Goal: Task Accomplishment & Management: Use online tool/utility

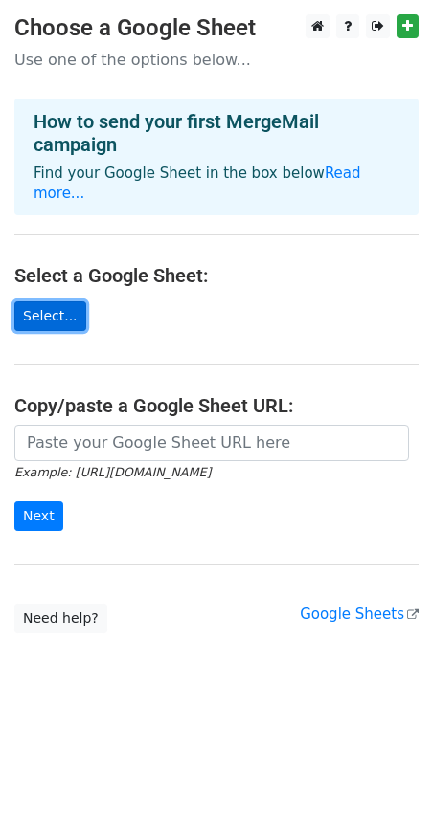
click at [56, 301] on link "Select..." at bounding box center [50, 316] width 72 height 30
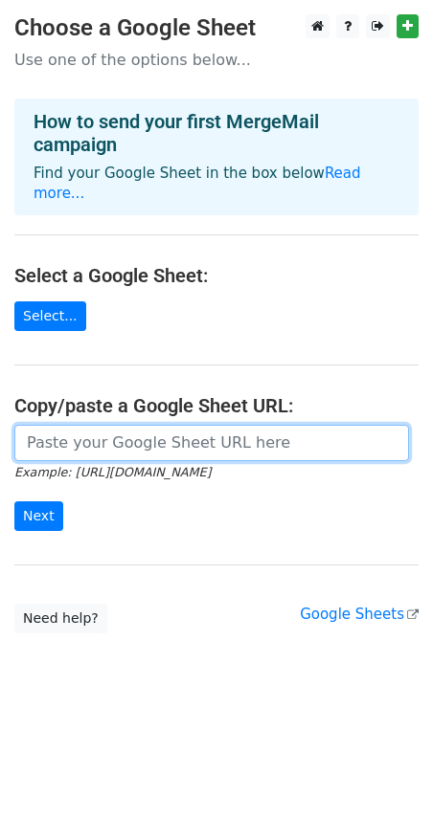
click at [27, 425] on input "url" at bounding box center [211, 443] width 394 height 36
paste input "[URL][DOMAIN_NAME]"
type input "[URL][DOMAIN_NAME]"
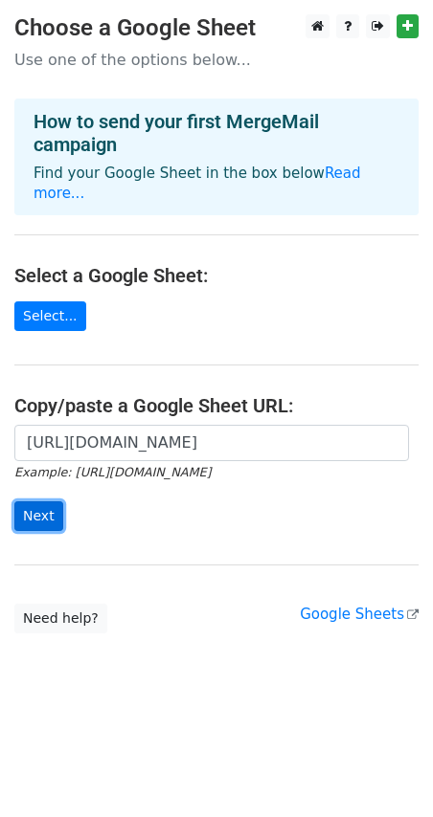
scroll to position [0, 0]
click at [39, 506] on input "Next" at bounding box center [38, 517] width 49 height 30
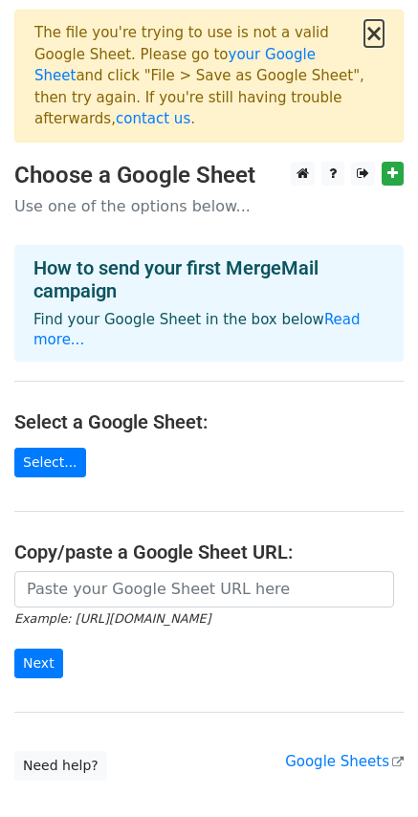
click at [378, 34] on button "×" at bounding box center [374, 33] width 19 height 23
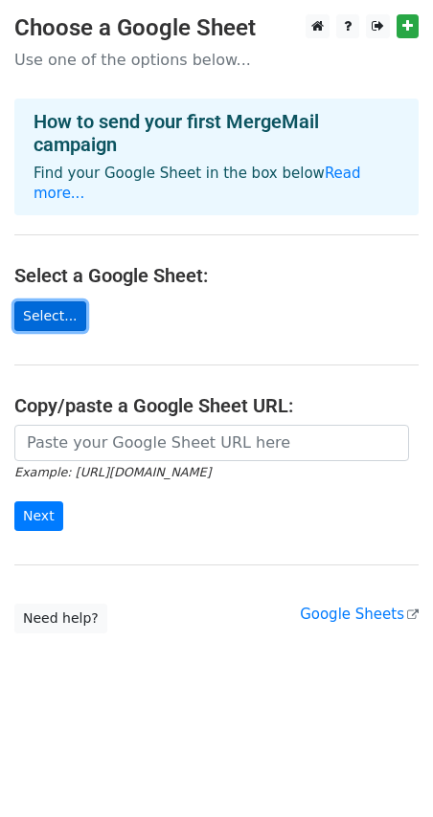
click at [46, 301] on link "Select..." at bounding box center [50, 316] width 72 height 30
click at [34, 301] on link "Select..." at bounding box center [50, 316] width 72 height 30
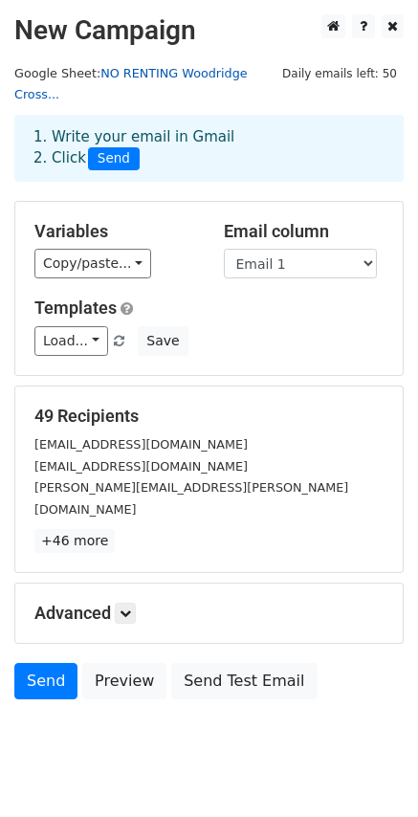
click at [187, 72] on link "NO RENTING Woodridge Cross..." at bounding box center [131, 84] width 234 height 36
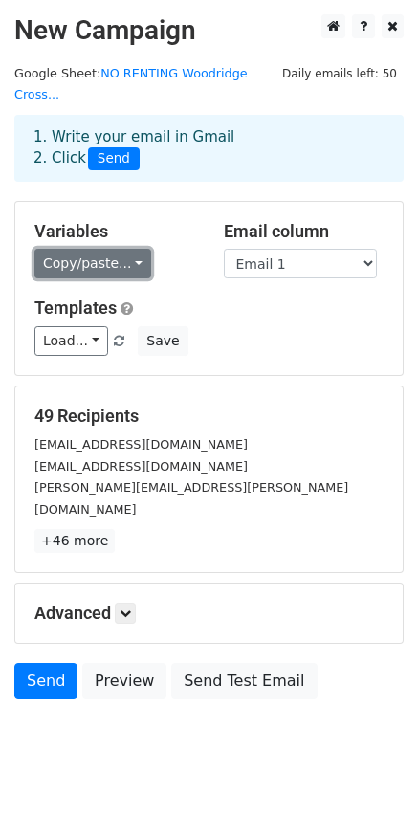
click at [119, 249] on link "Copy/paste..." at bounding box center [92, 264] width 117 height 30
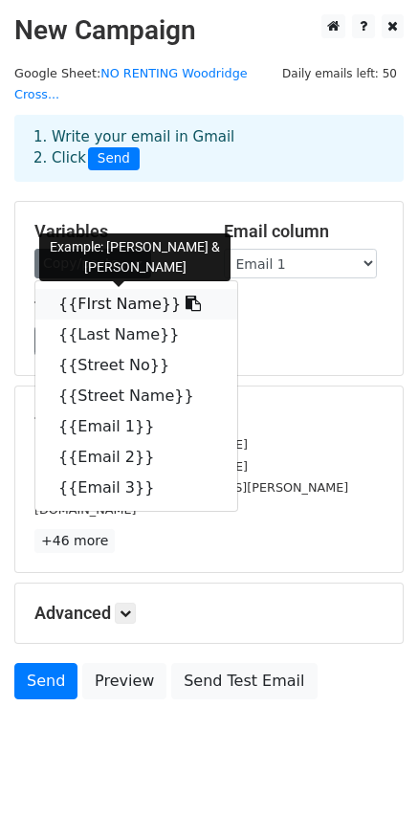
click at [120, 289] on link "{{FIrst Name}}" at bounding box center [136, 304] width 202 height 31
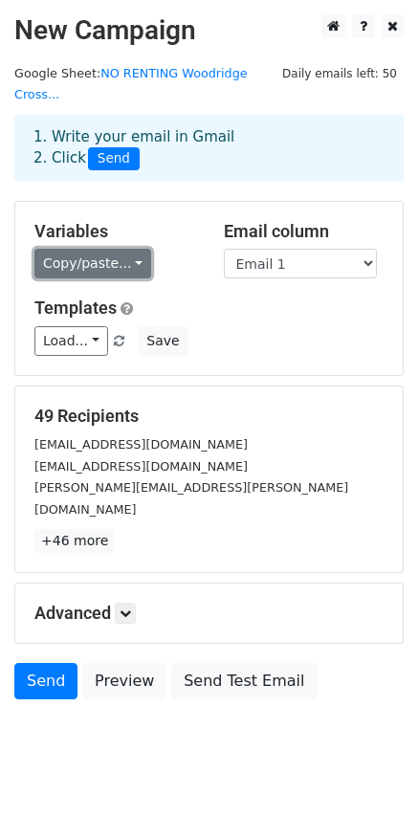
click at [120, 249] on link "Copy/paste..." at bounding box center [92, 264] width 117 height 30
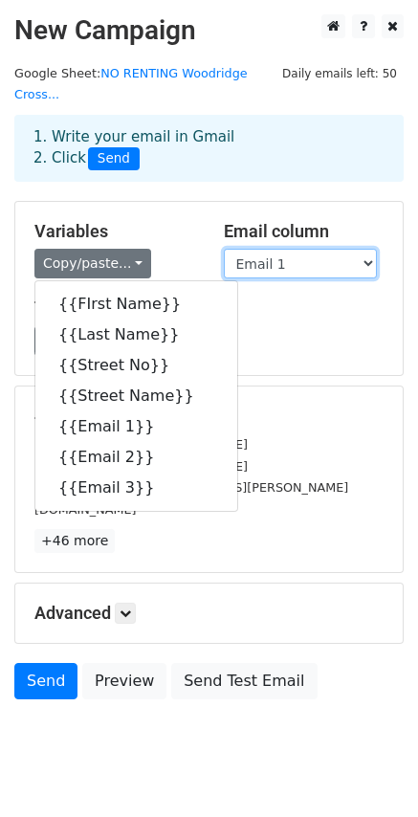
click at [364, 249] on select "FIrst Name Last Name Street No Street Name Email 1 Email 2 Email 3" at bounding box center [300, 264] width 153 height 30
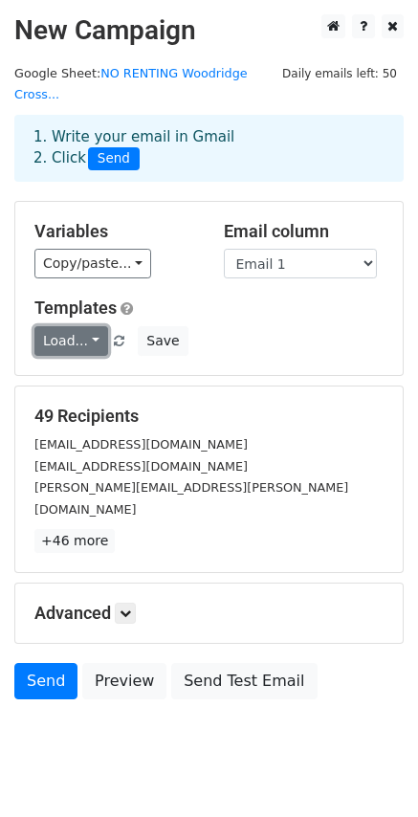
click at [88, 326] on link "Load..." at bounding box center [71, 341] width 74 height 30
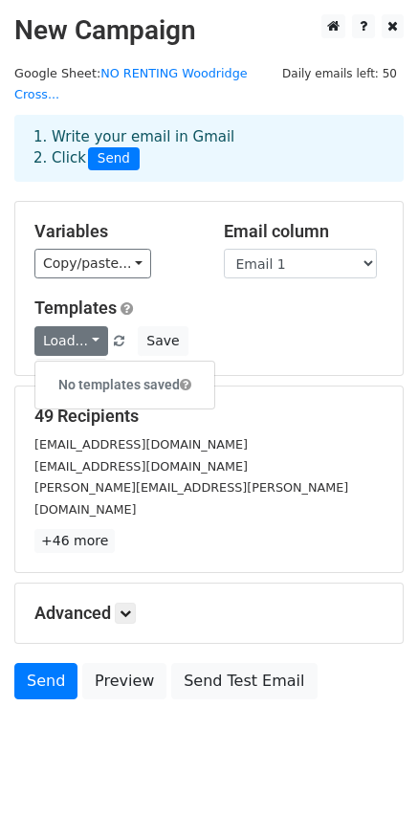
click at [292, 326] on div "Load... No templates saved Save" at bounding box center [209, 341] width 378 height 30
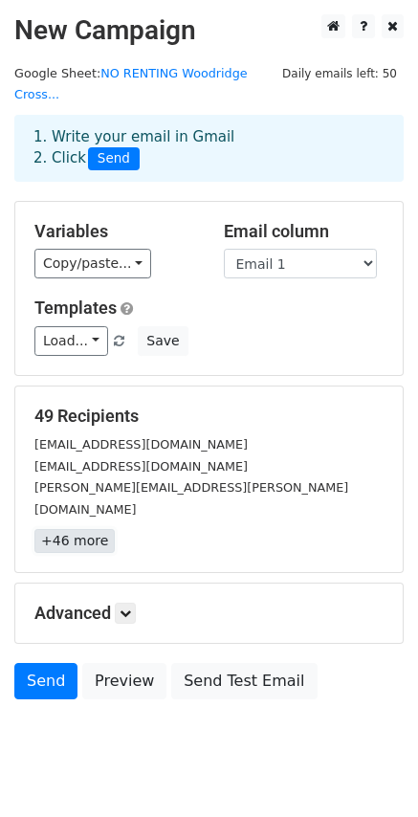
click at [85, 529] on link "+46 more" at bounding box center [74, 541] width 80 height 24
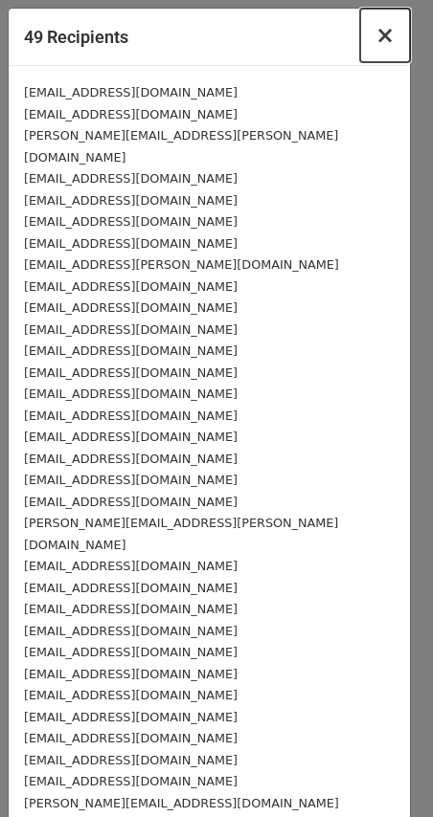
click at [375, 36] on span "×" at bounding box center [384, 35] width 19 height 27
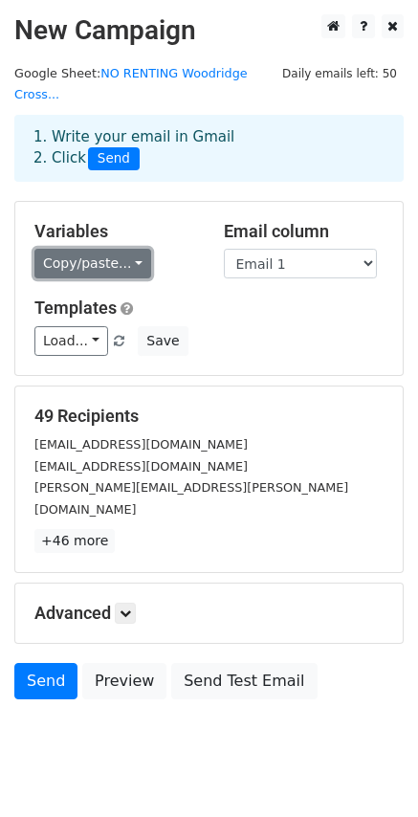
click at [127, 249] on link "Copy/paste..." at bounding box center [92, 264] width 117 height 30
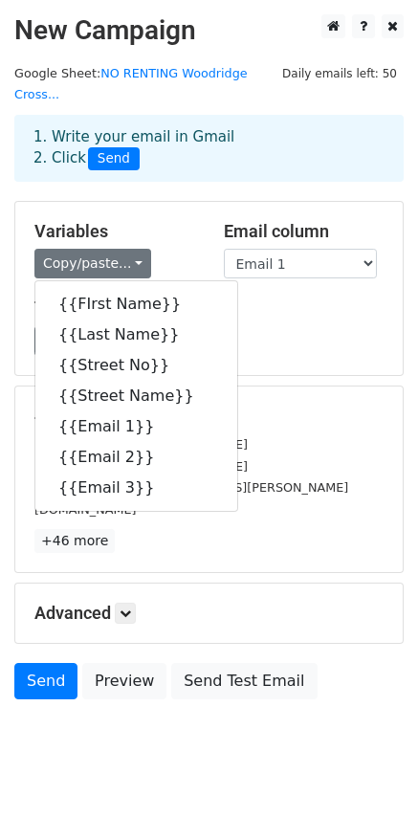
click at [333, 350] on div "Variables Copy/paste... {{FIrst Name}} {{Last Name}} {{Street No}} {{Street Nam…" at bounding box center [209, 288] width 388 height 173
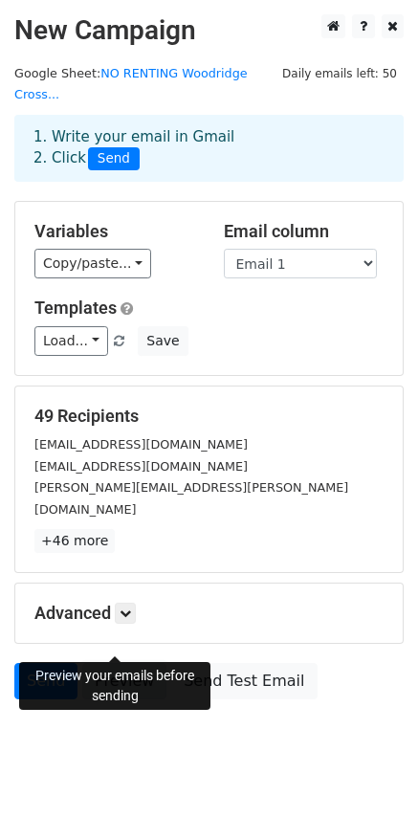
click at [124, 663] on link "Preview" at bounding box center [124, 681] width 84 height 36
click at [113, 663] on link "Preview" at bounding box center [124, 681] width 84 height 36
click at [124, 608] on icon at bounding box center [125, 613] width 11 height 11
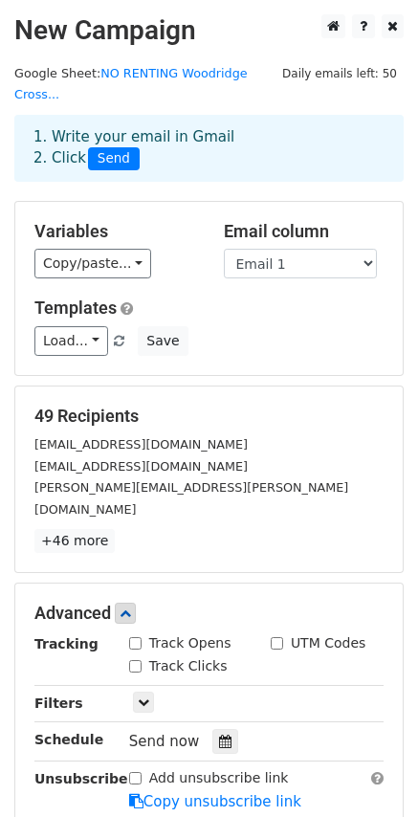
click at [134, 637] on input "Track Opens" at bounding box center [135, 643] width 12 height 12
checkbox input "true"
click at [138, 660] on input "Track Clicks" at bounding box center [135, 666] width 12 height 12
checkbox input "true"
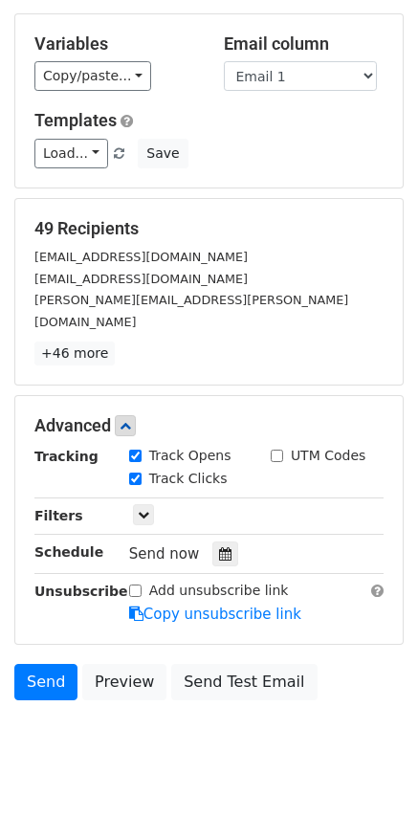
scroll to position [190, 0]
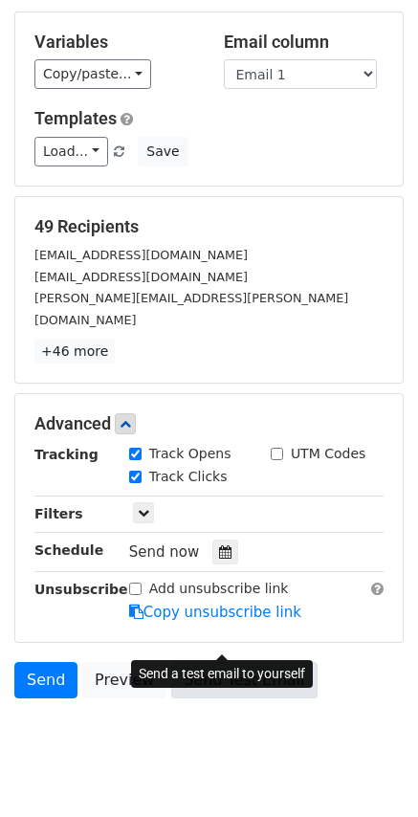
click at [216, 662] on link "Send Test Email" at bounding box center [243, 680] width 145 height 36
click at [210, 662] on link "Send Test Email" at bounding box center [243, 680] width 145 height 36
click at [235, 662] on link "Send Test Email" at bounding box center [243, 680] width 145 height 36
click at [231, 662] on link "Send Test Email" at bounding box center [243, 680] width 145 height 36
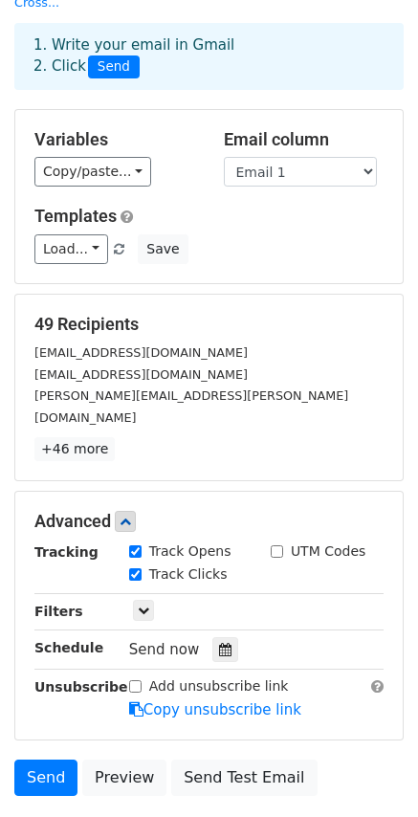
scroll to position [0, 0]
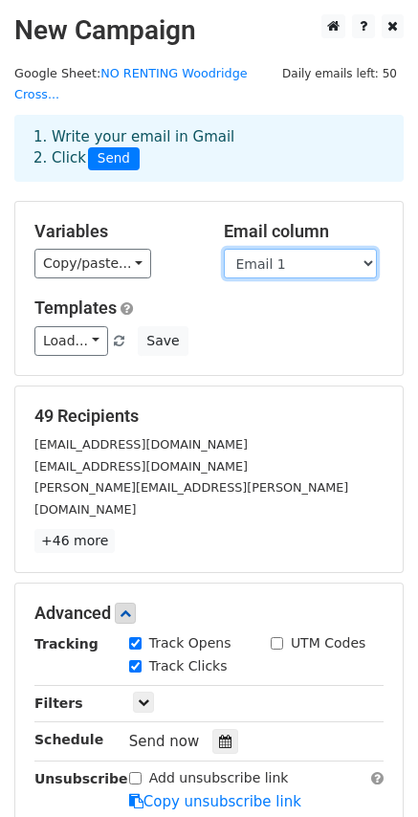
click at [368, 249] on select "FIrst Name Last Name Street No Street Name Email 1 Email 2 Email 3" at bounding box center [300, 264] width 153 height 30
click at [224, 249] on select "FIrst Name Last Name Street No Street Name Email 1 Email 2 Email 3" at bounding box center [300, 264] width 153 height 30
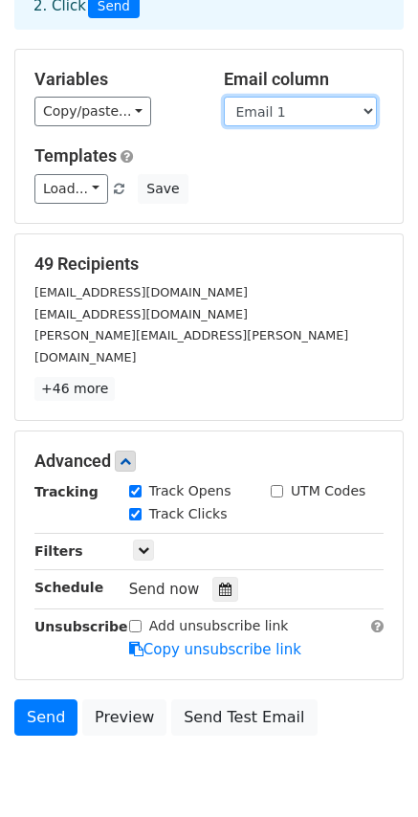
scroll to position [190, 0]
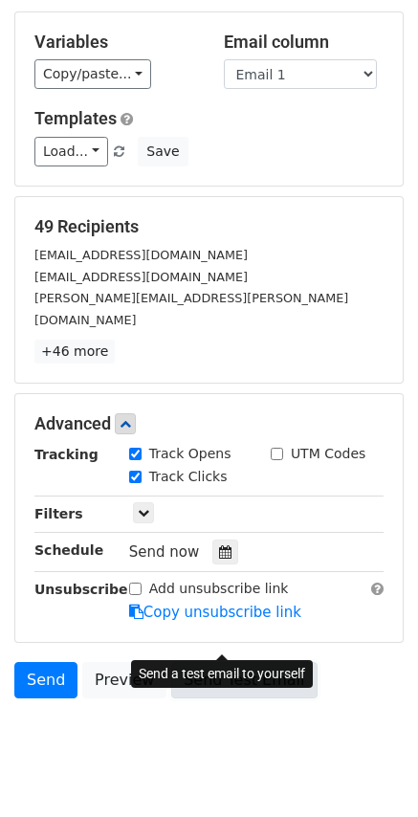
click at [232, 662] on link "Send Test Email" at bounding box center [243, 680] width 145 height 36
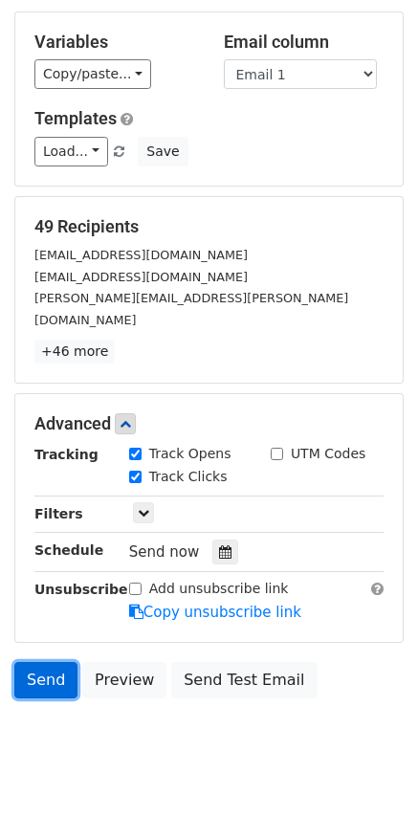
click at [39, 662] on link "Send" at bounding box center [45, 680] width 63 height 36
click at [33, 662] on link "Send" at bounding box center [45, 680] width 63 height 36
